Goal: Information Seeking & Learning: Learn about a topic

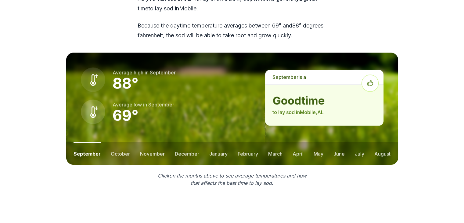
scroll to position [829, 0]
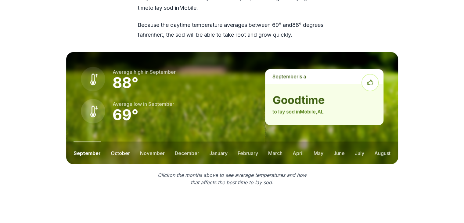
click at [120, 141] on button "october" at bounding box center [120, 152] width 19 height 23
click at [146, 141] on button "november" at bounding box center [152, 152] width 25 height 23
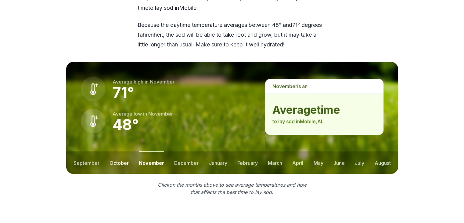
click at [118, 151] on button "october" at bounding box center [118, 162] width 19 height 23
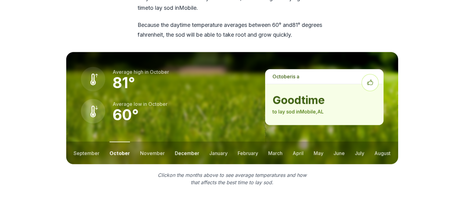
click at [188, 141] on button "december" at bounding box center [187, 152] width 24 height 23
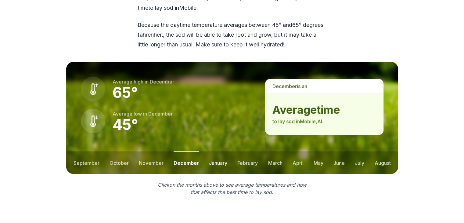
click at [218, 151] on button "january" at bounding box center [218, 162] width 18 height 23
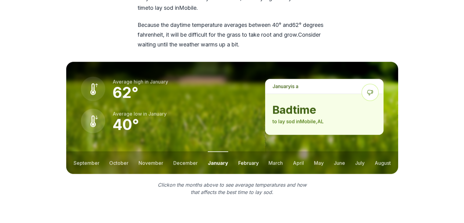
click at [244, 151] on button "february" at bounding box center [248, 162] width 20 height 23
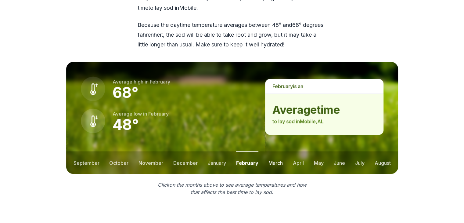
click at [277, 151] on button "march" at bounding box center [275, 162] width 14 height 23
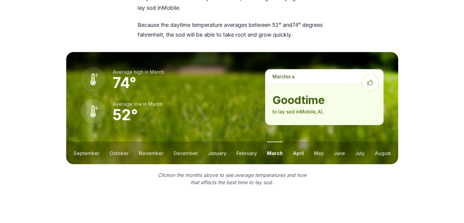
click at [300, 141] on button "april" at bounding box center [298, 152] width 11 height 23
click at [319, 141] on button "may" at bounding box center [318, 152] width 10 height 23
click at [339, 141] on button "june" at bounding box center [338, 152] width 11 height 23
click at [357, 141] on button "july" at bounding box center [359, 152] width 9 height 23
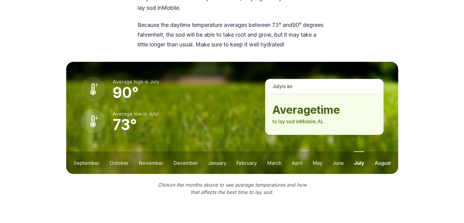
click at [379, 151] on button "august" at bounding box center [382, 162] width 16 height 23
click at [76, 151] on button "september" at bounding box center [86, 162] width 26 height 23
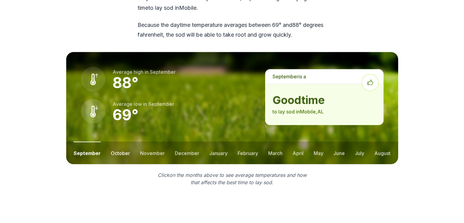
click at [124, 141] on button "october" at bounding box center [120, 152] width 19 height 23
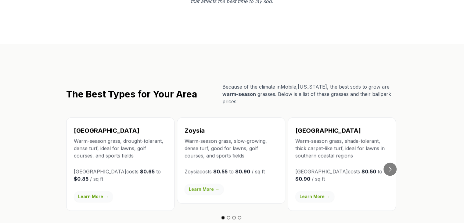
scroll to position [1014, 0]
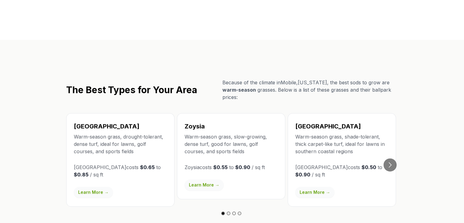
click at [322, 186] on link "Learn More →" at bounding box center [314, 191] width 39 height 11
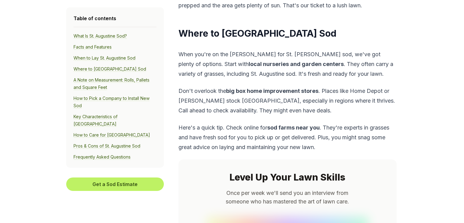
scroll to position [1890, 0]
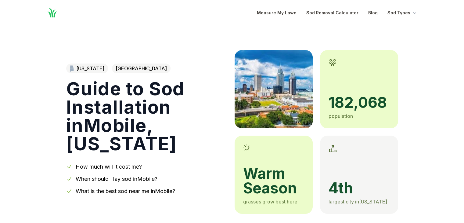
click at [138, 84] on div "Alabama Mobile County Guide to Sod Installation in Mobile , Alabama How much wi…" at bounding box center [145, 132] width 159 height 134
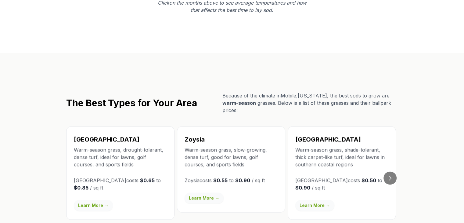
scroll to position [1049, 0]
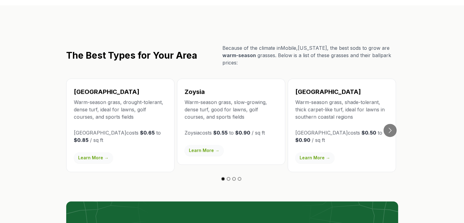
click at [87, 152] on link "Learn More →" at bounding box center [93, 157] width 39 height 11
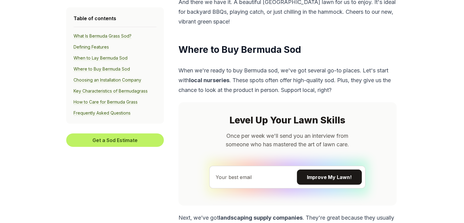
scroll to position [1536, 0]
